Goal: Find specific page/section: Find specific page/section

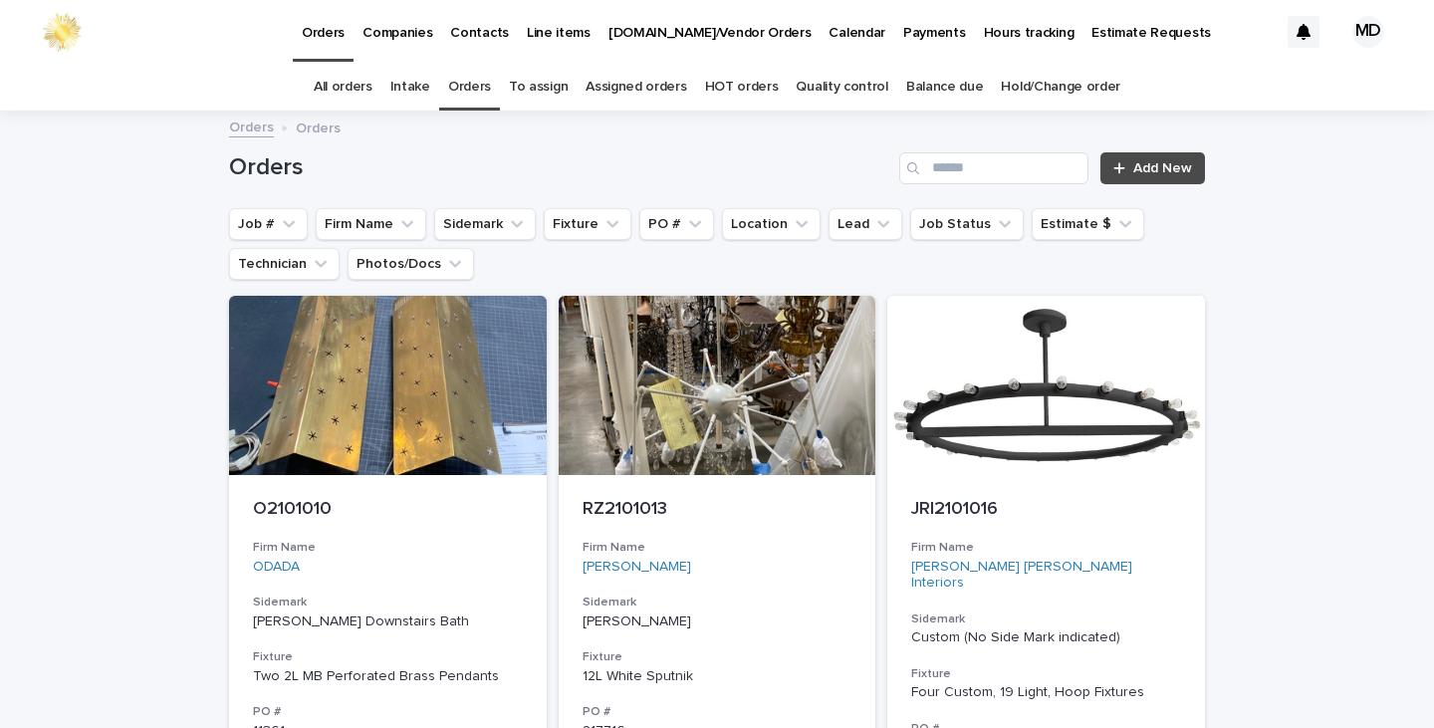
click at [835, 86] on link "Quality control" at bounding box center [842, 87] width 92 height 47
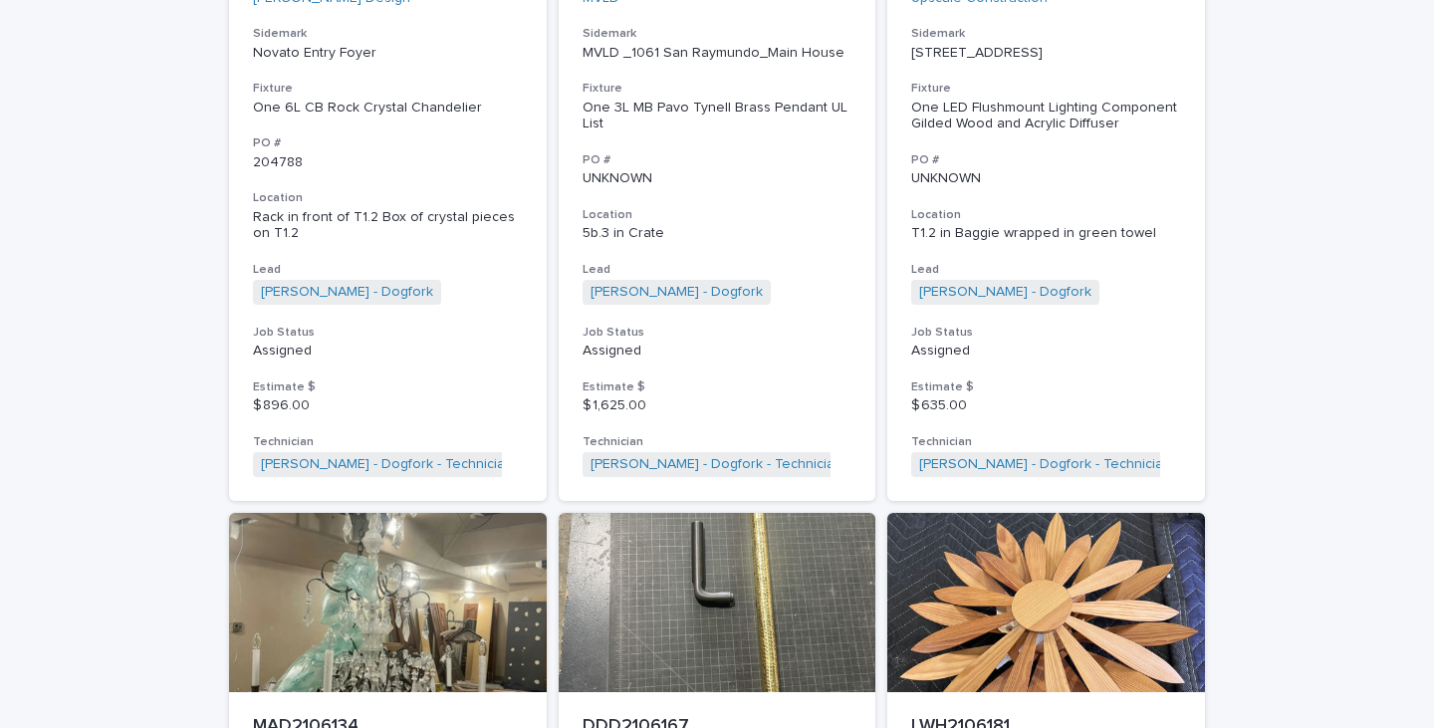
scroll to position [1394, 0]
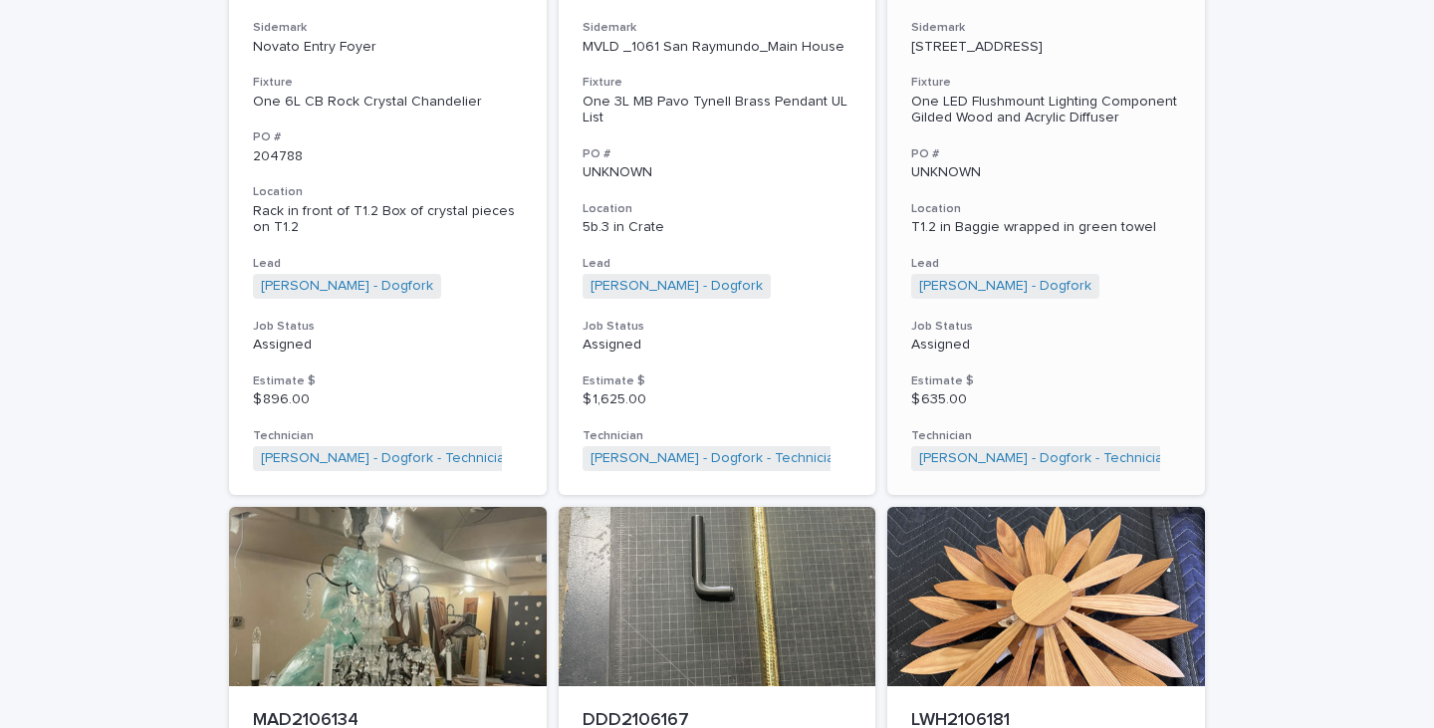
click at [963, 231] on p "T1.2 in Baggie wrapped in green towel" at bounding box center [1046, 227] width 270 height 17
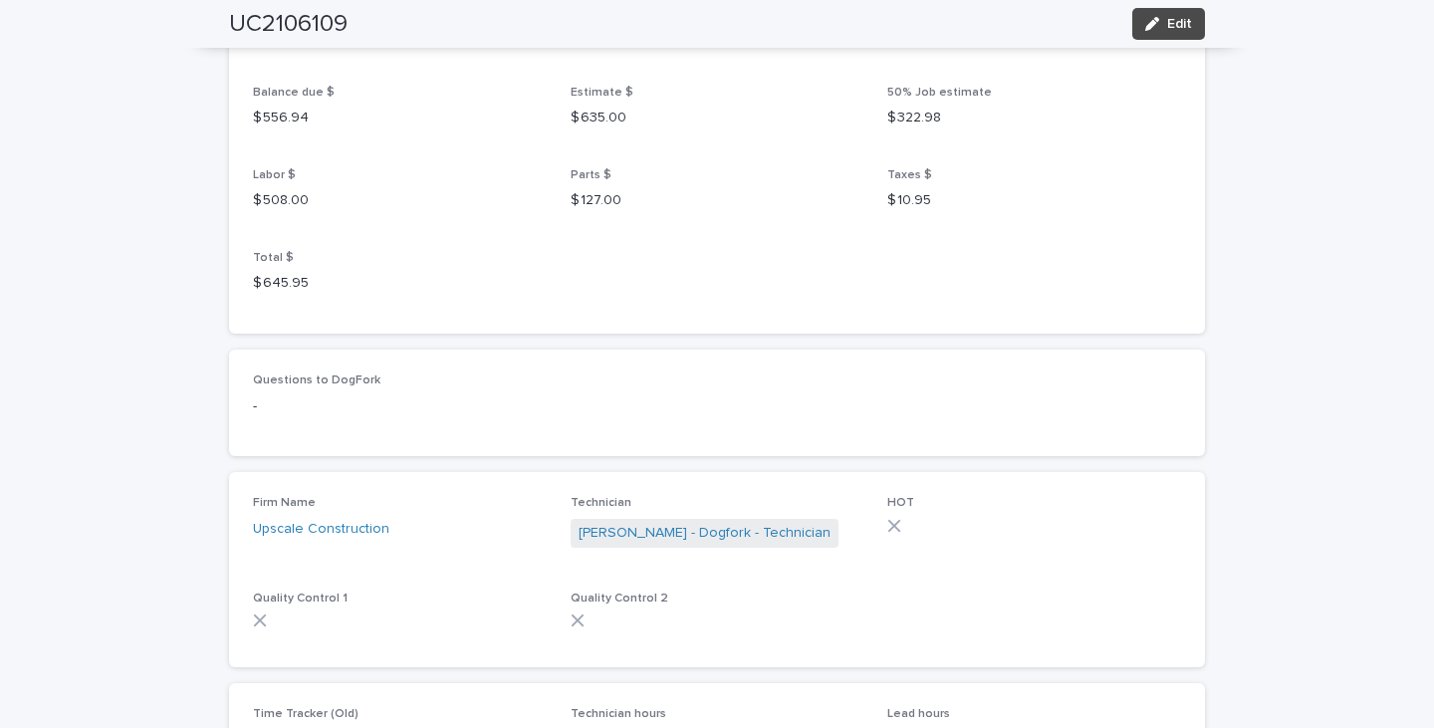
scroll to position [2191, 0]
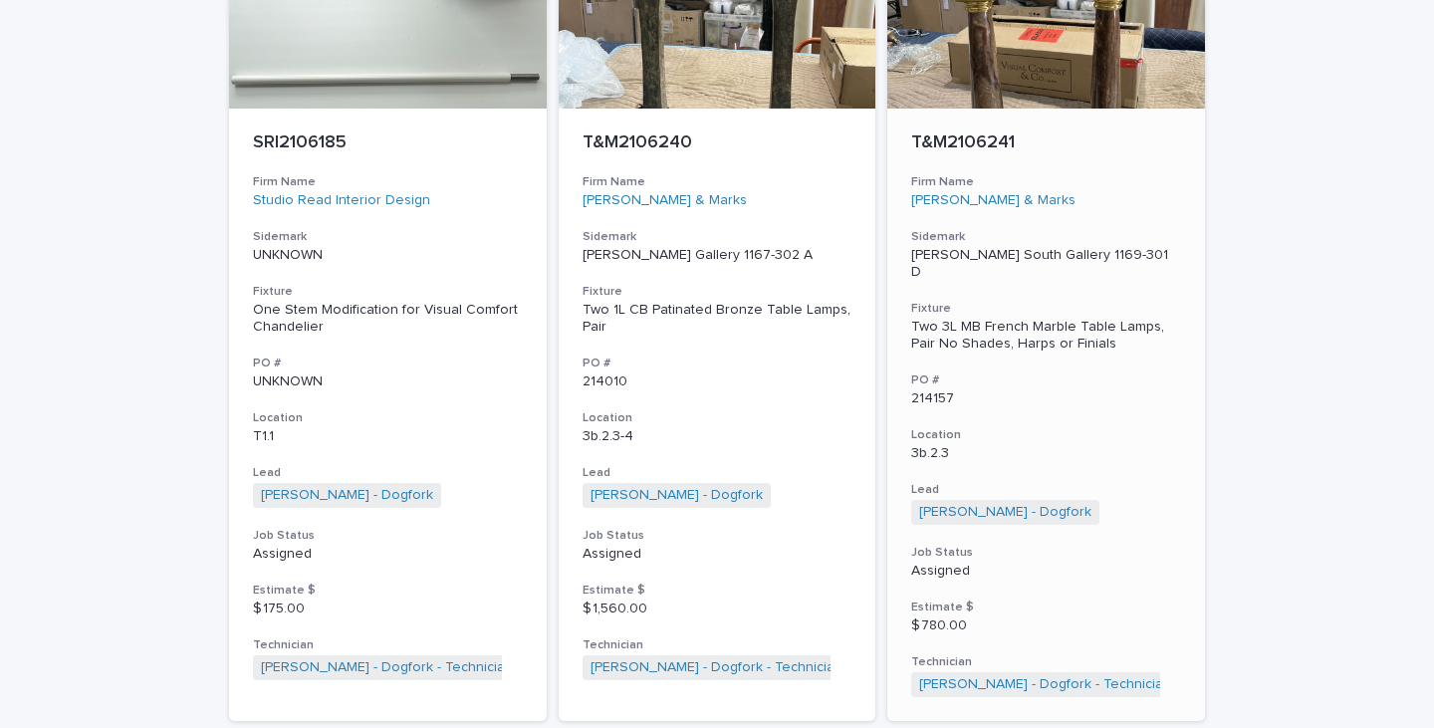
scroll to position [2623, 0]
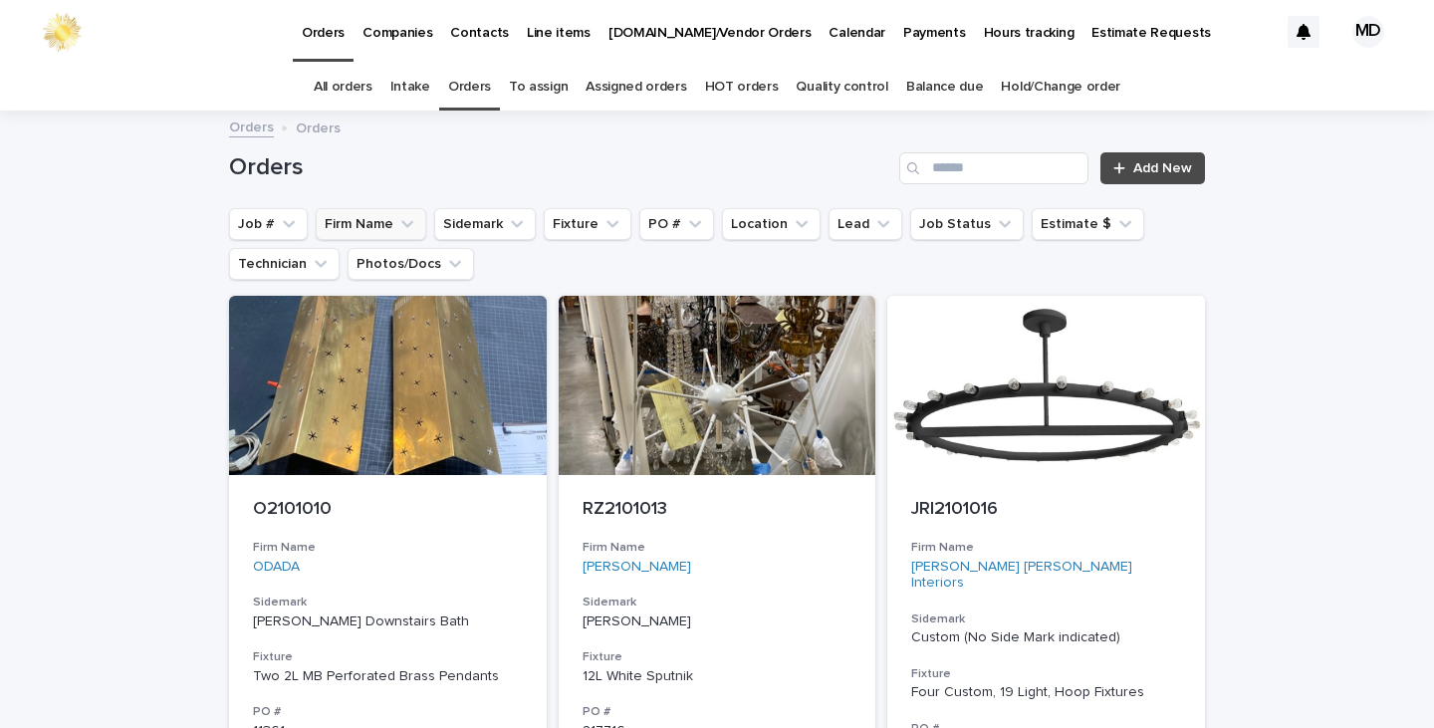
click at [343, 222] on button "Firm Name" at bounding box center [371, 224] width 111 height 32
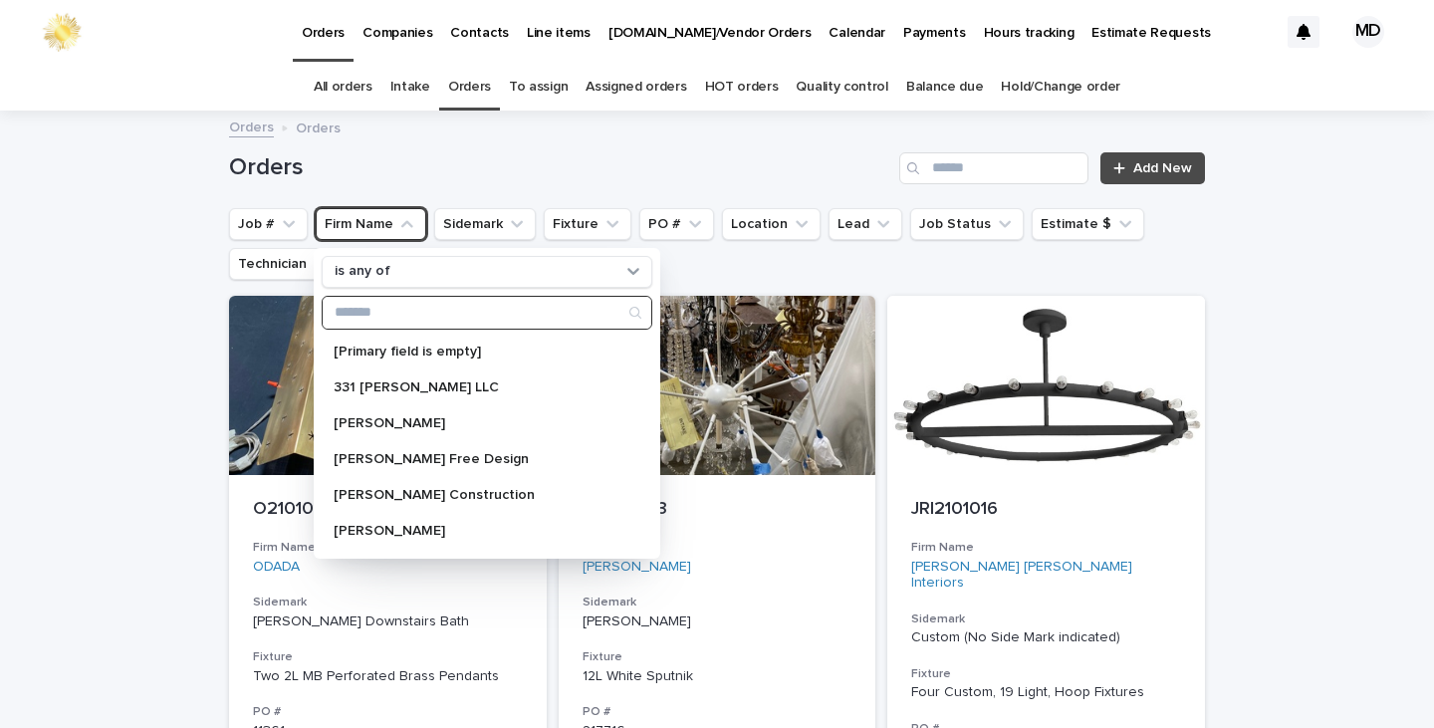
click at [366, 315] on input "Search" at bounding box center [487, 313] width 329 height 32
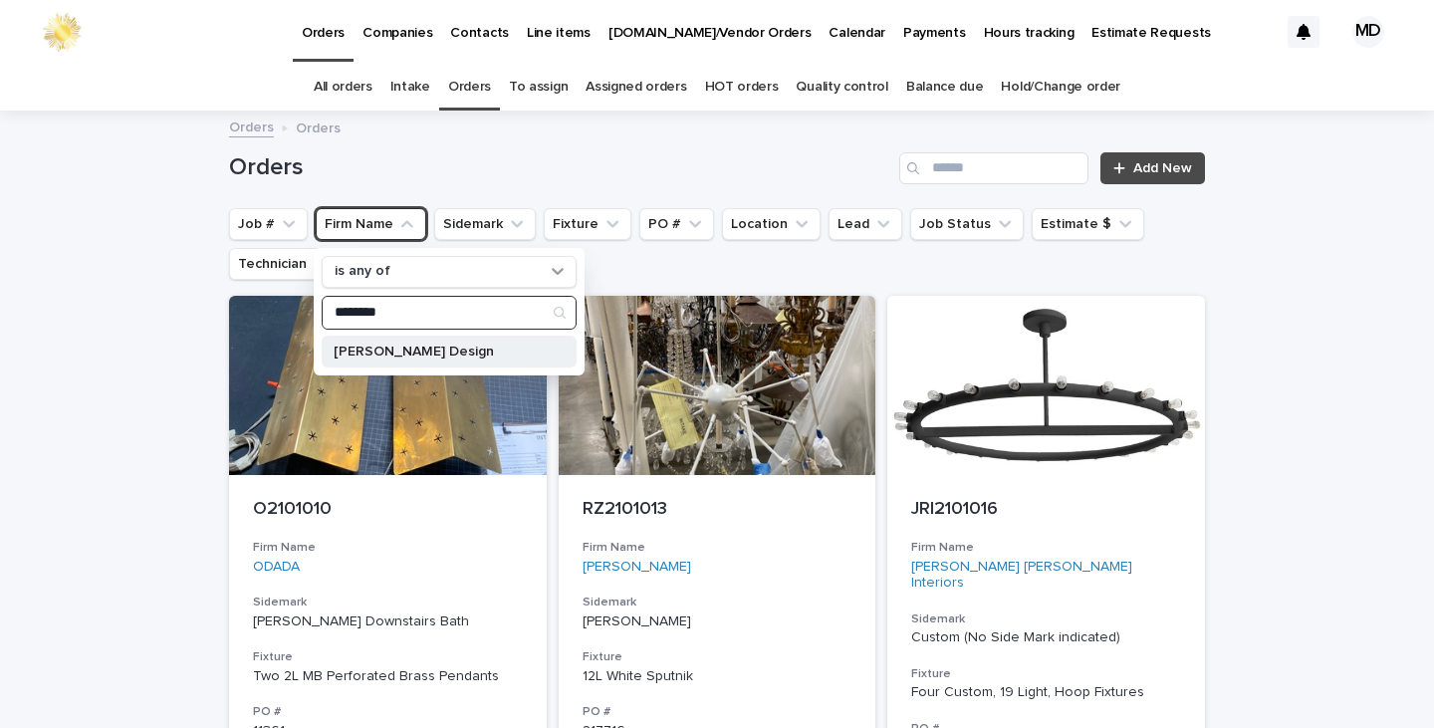
type input "********"
click at [381, 347] on p "Margaret Ash Design" at bounding box center [439, 352] width 211 height 14
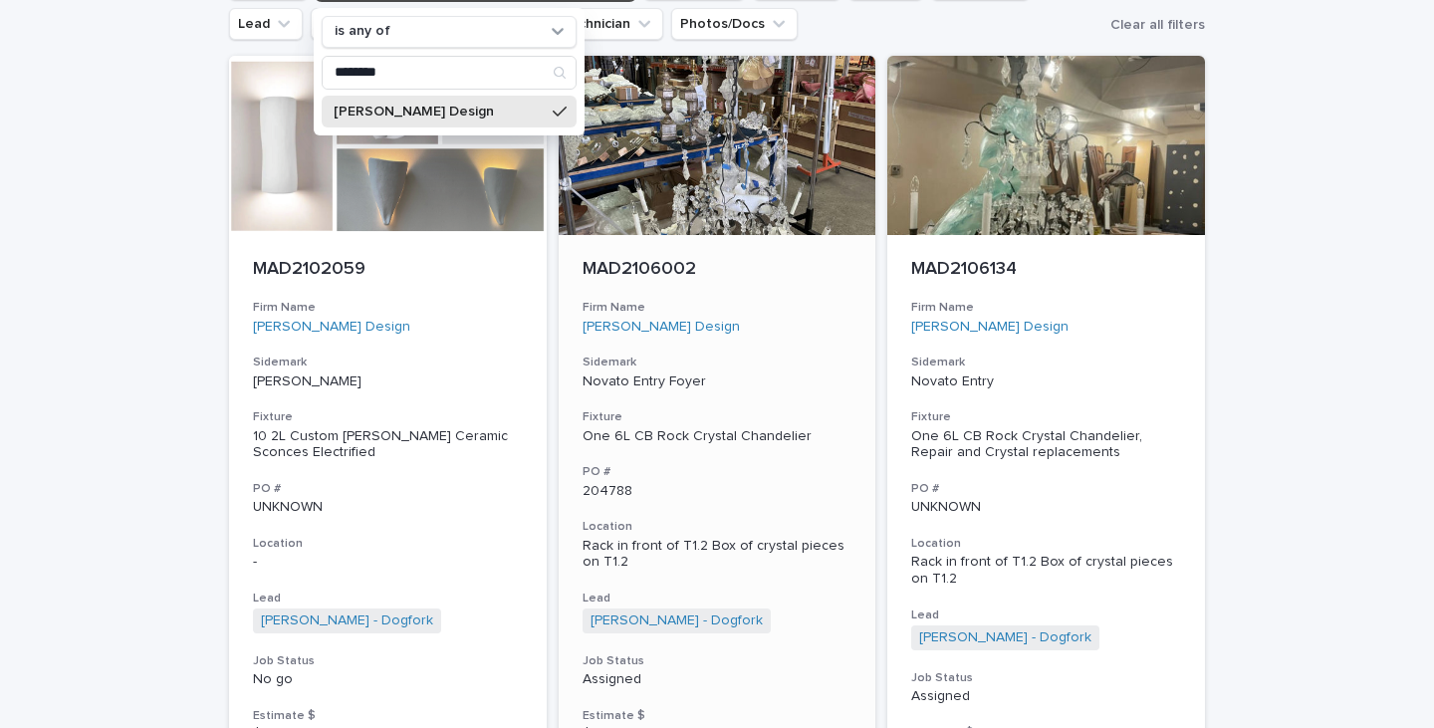
scroll to position [398, 0]
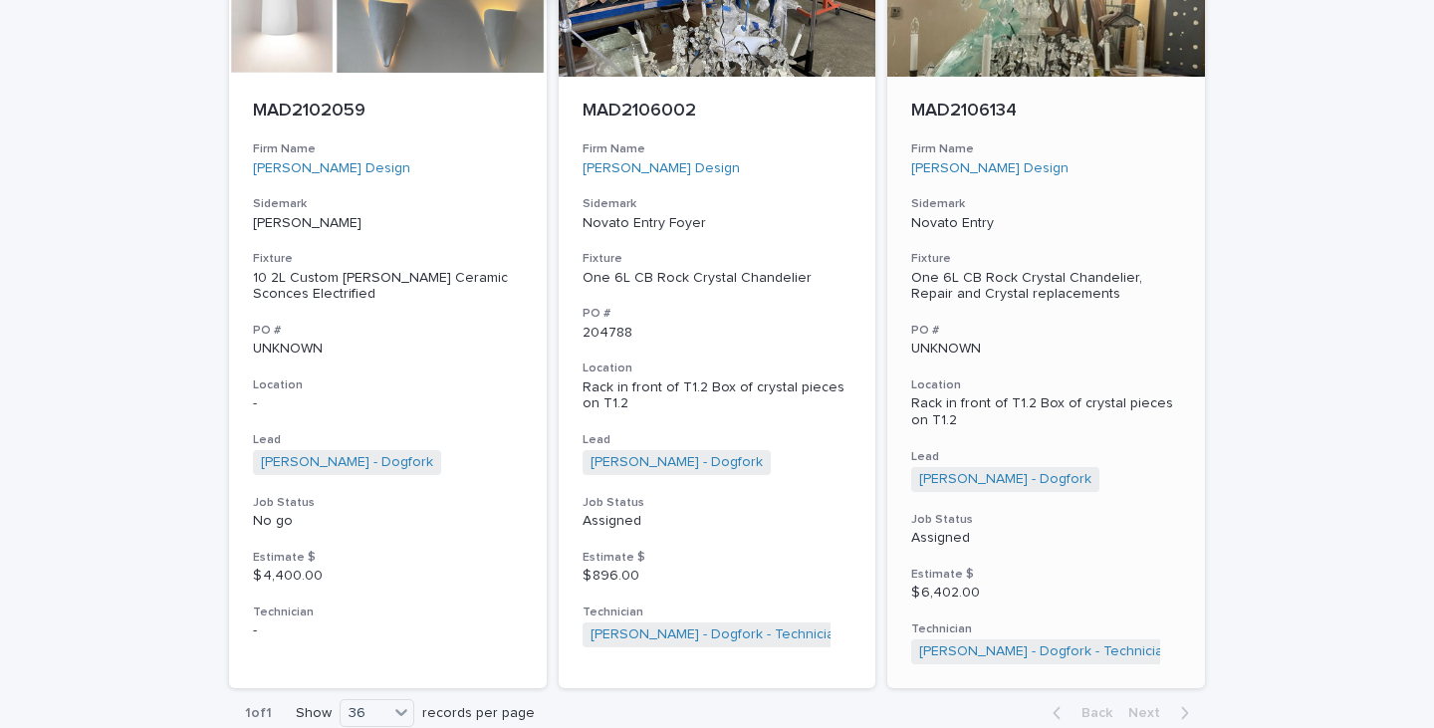
click at [953, 288] on div "One 6L CB Rock Crystal Chandelier, Repair and Crystal replacements" at bounding box center [1046, 287] width 270 height 34
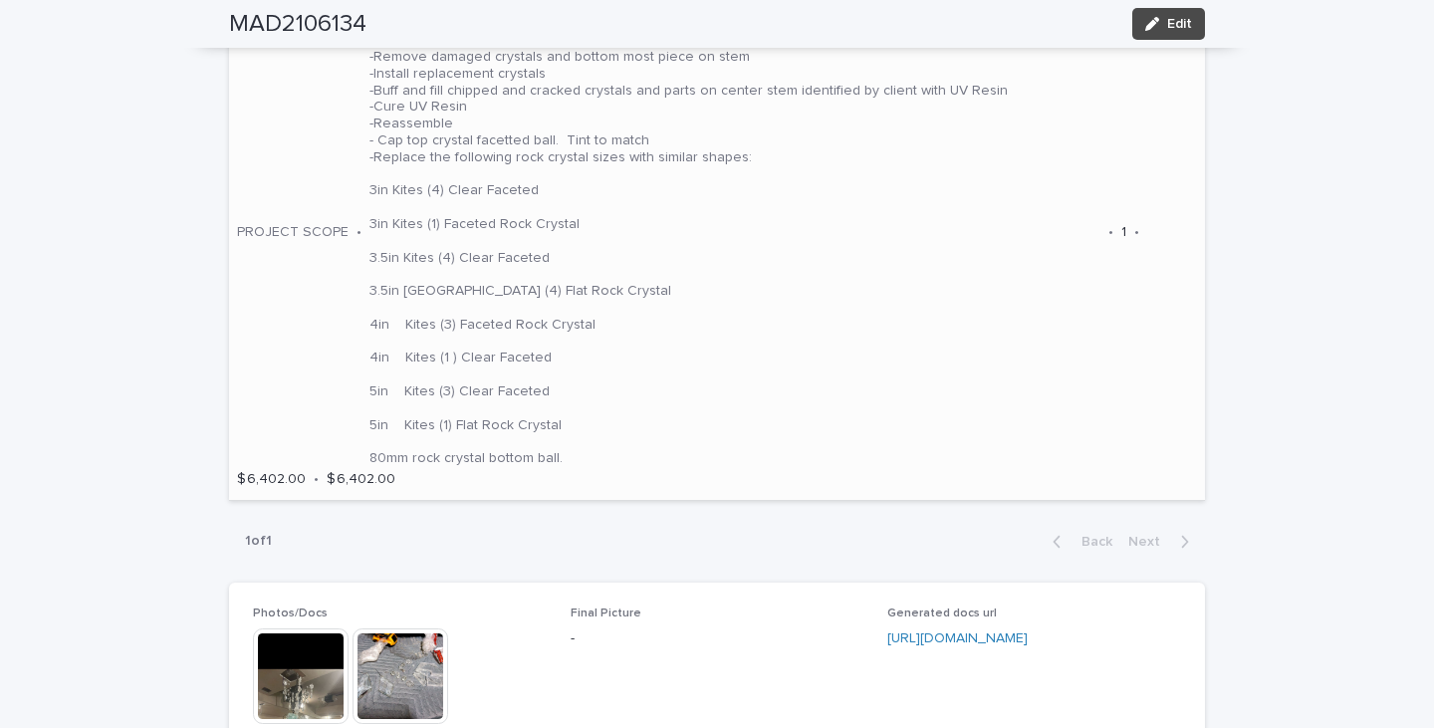
scroll to position [1295, 0]
click at [762, 330] on p "-disassemble to remove damaged rock crystal pieces on center stem, and to acces…" at bounding box center [735, 234] width 731 height 468
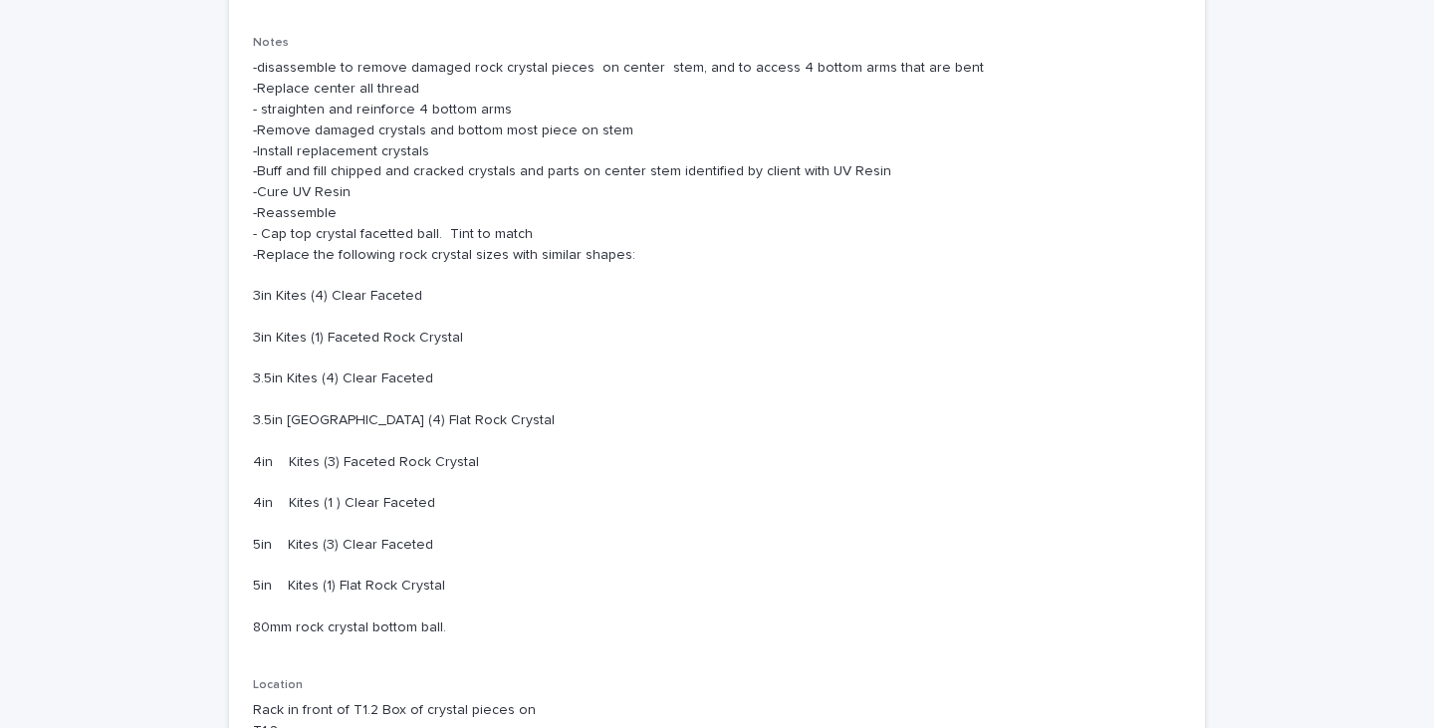
scroll to position [299, 0]
